Goal: Browse casually: Explore the website without a specific task or goal

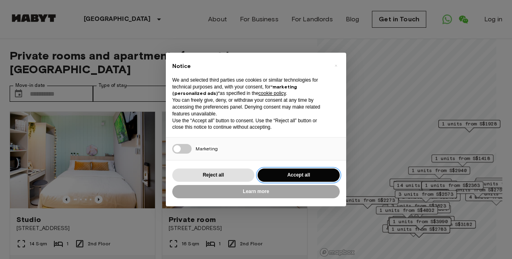
drag, startPoint x: 0, startPoint y: 0, endPoint x: 316, endPoint y: 175, distance: 360.8
click at [316, 175] on button "Accept all" at bounding box center [298, 175] width 82 height 13
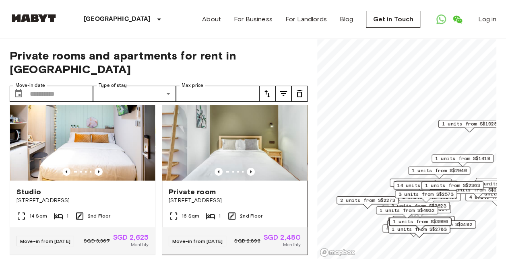
scroll to position [40, 0]
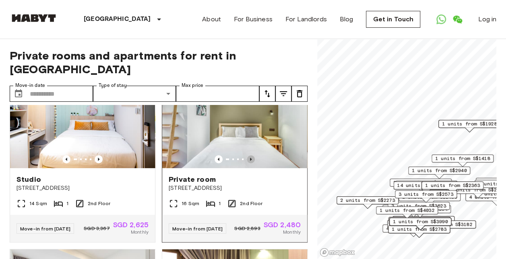
click at [247, 155] on icon "Previous image" at bounding box center [251, 159] width 8 height 8
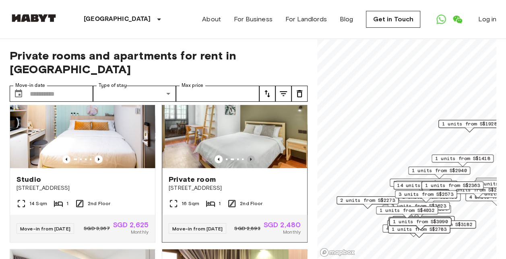
click at [247, 155] on icon "Previous image" at bounding box center [251, 159] width 8 height 8
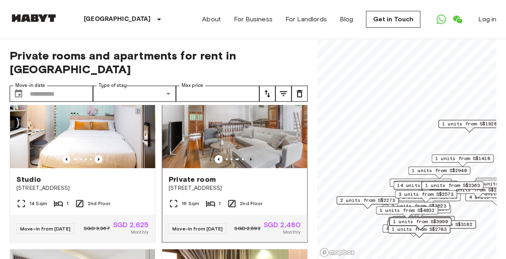
click at [247, 155] on icon "Previous image" at bounding box center [251, 159] width 8 height 8
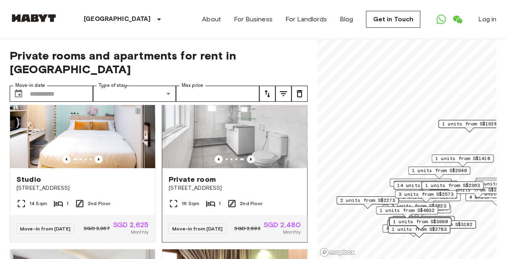
click at [247, 155] on icon "Previous image" at bounding box center [251, 159] width 8 height 8
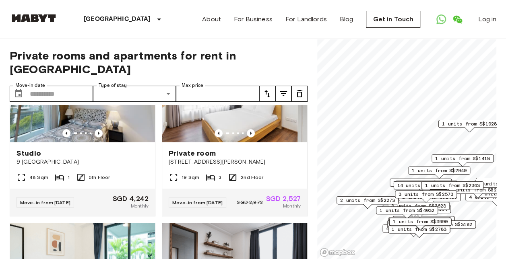
scroll to position [2072, 0]
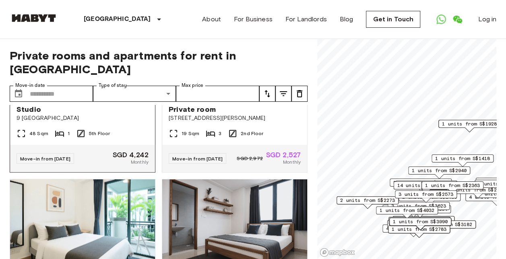
click at [96, 93] on icon "Previous image" at bounding box center [99, 89] width 8 height 8
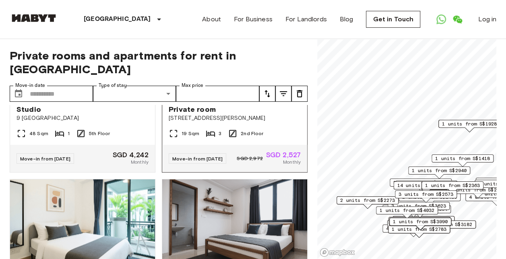
click at [248, 93] on icon "Previous image" at bounding box center [251, 89] width 8 height 8
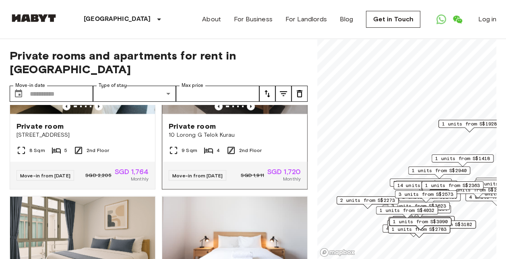
scroll to position [2273, 0]
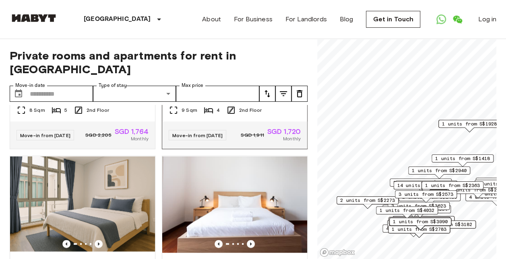
click at [250, 68] on icon "Previous image" at bounding box center [251, 65] width 2 height 3
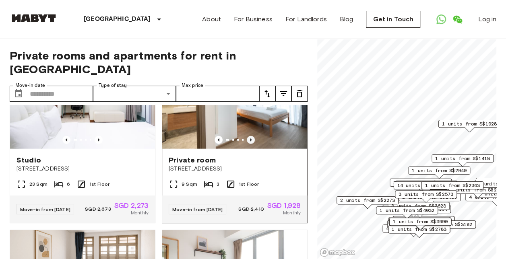
scroll to position [2595, 0]
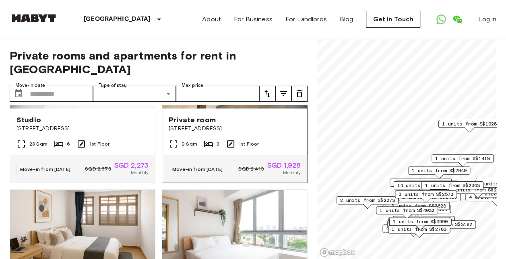
click at [248, 104] on icon "Previous image" at bounding box center [251, 100] width 8 height 8
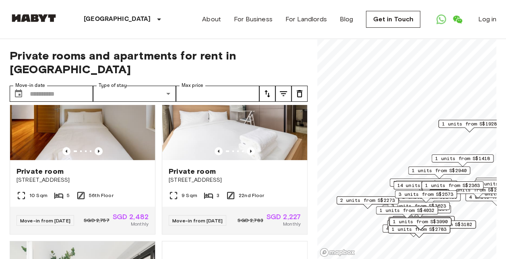
scroll to position [2997, 0]
